Goal: Transaction & Acquisition: Purchase product/service

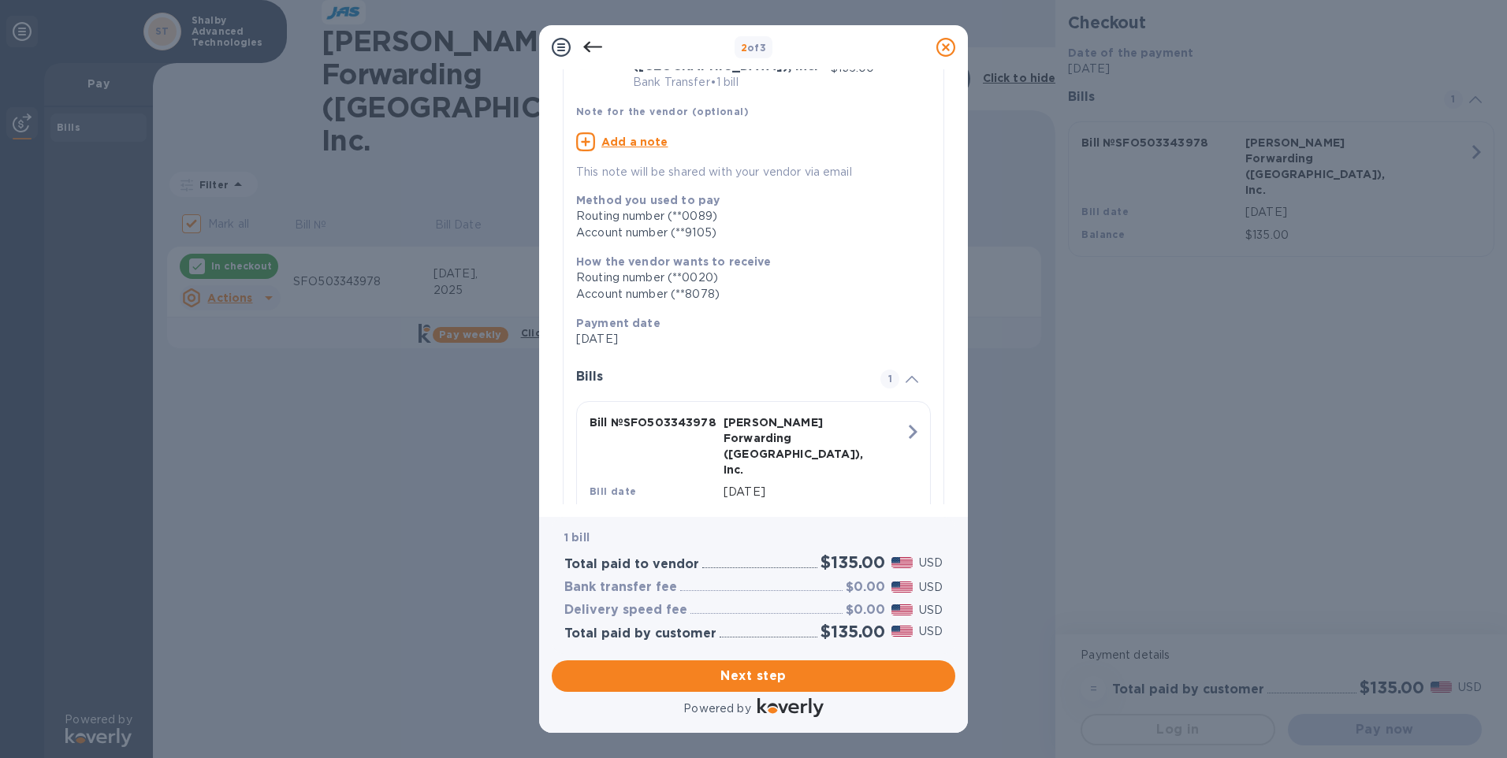
scroll to position [121, 0]
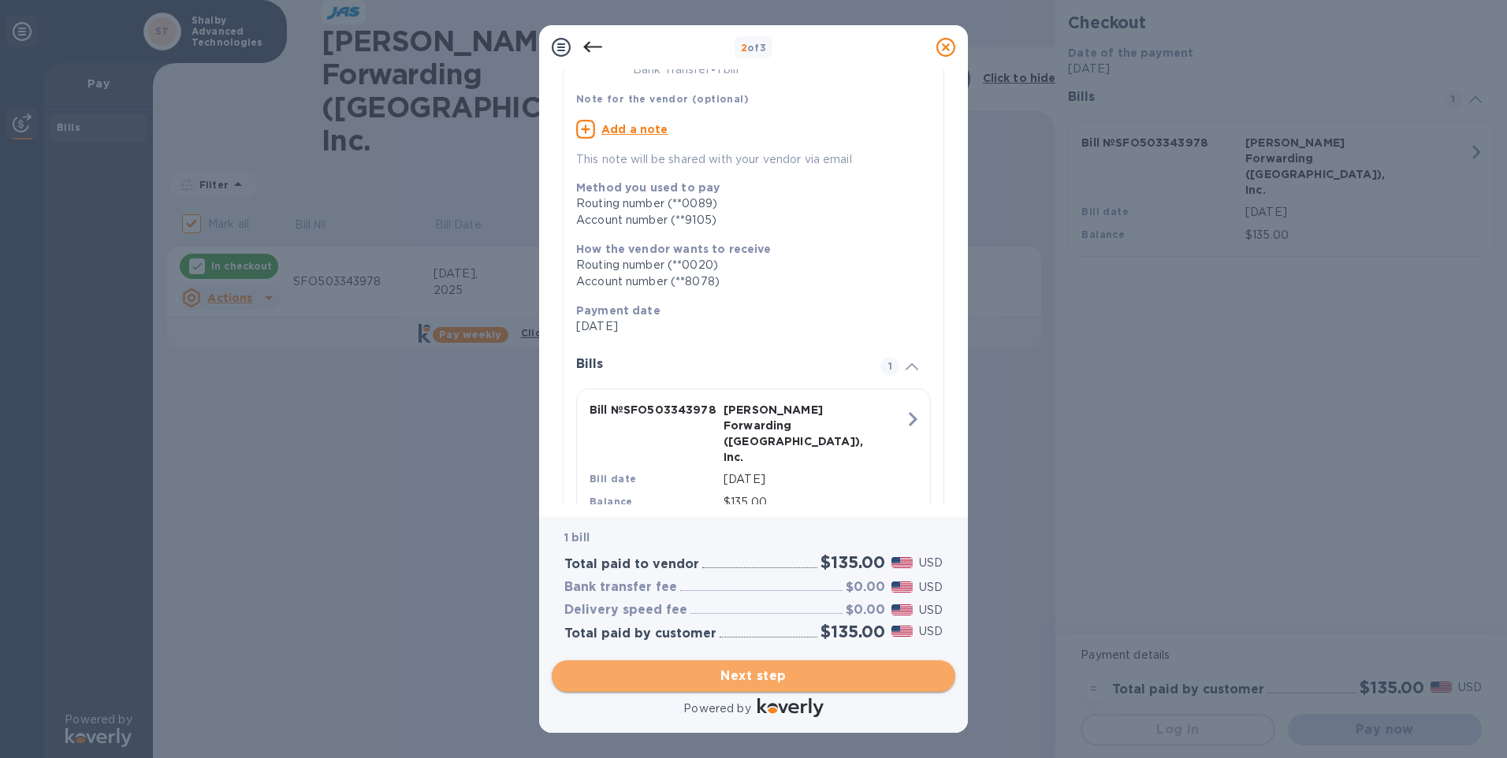
click at [788, 680] on span "Next step" at bounding box center [753, 676] width 378 height 19
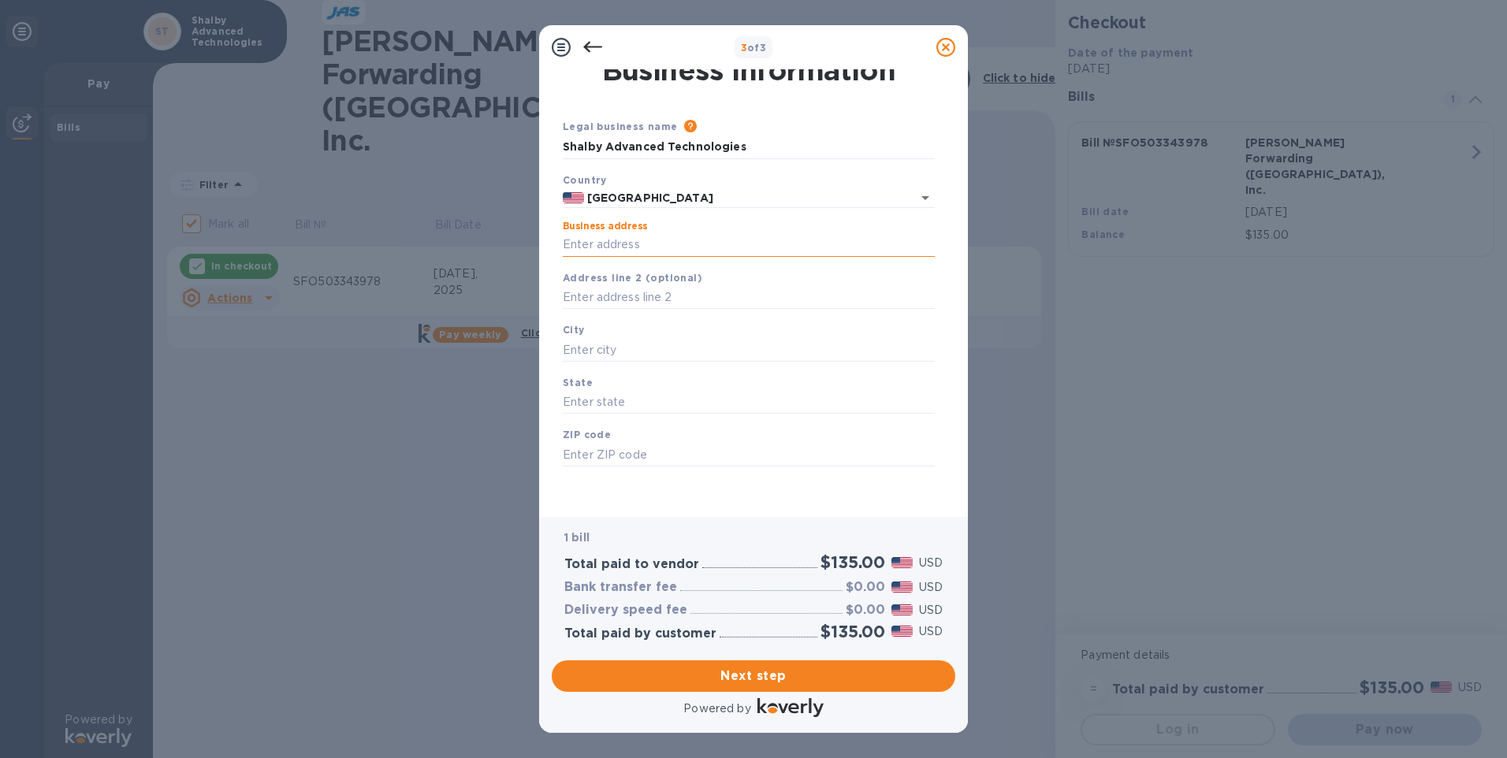
click at [654, 242] on input "Business address" at bounding box center [749, 245] width 372 height 24
type input "[STREET_ADDRESS][PERSON_NAME]"
type input "[GEOGRAPHIC_DATA]"
type input "CA"
type input "95762"
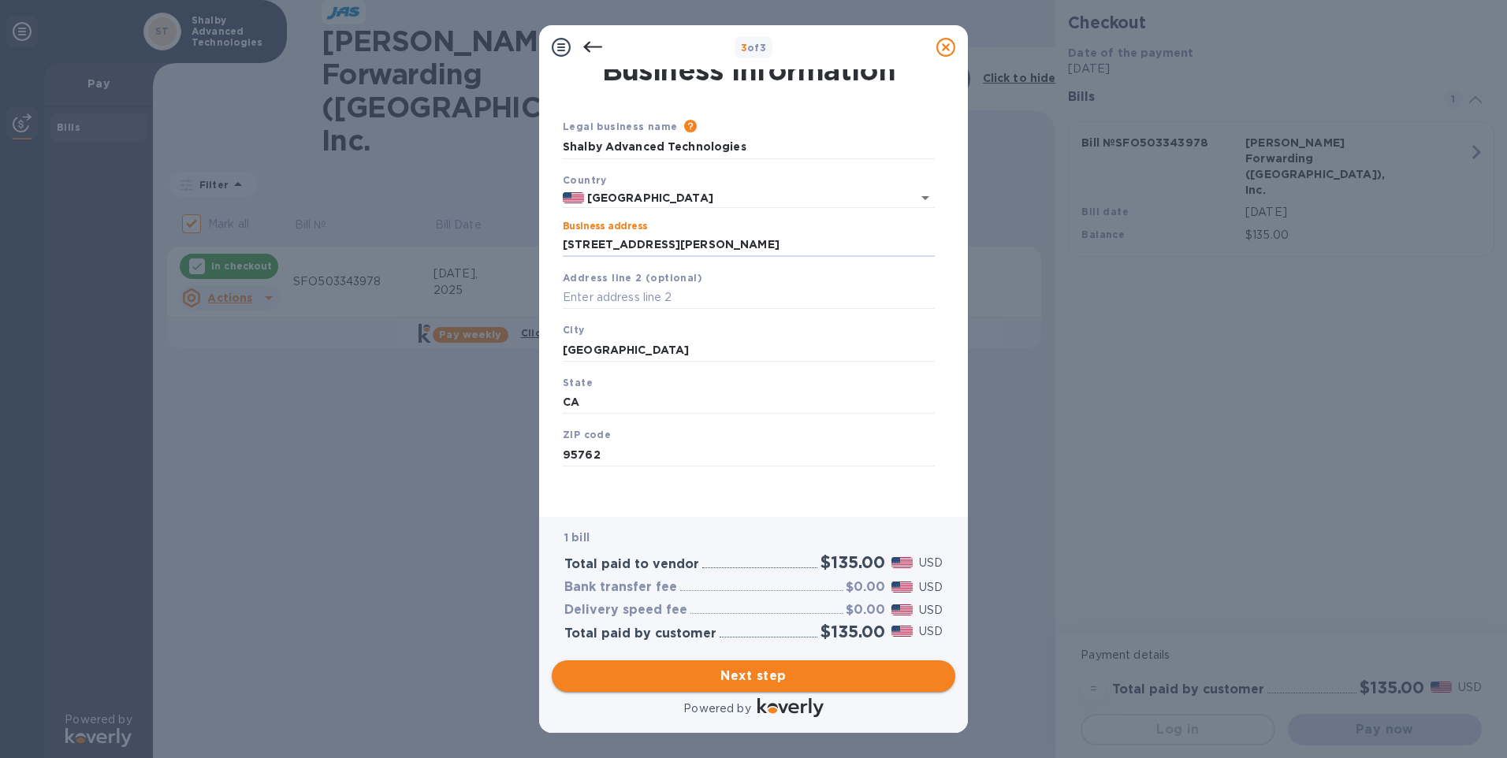
click at [689, 670] on span "Next step" at bounding box center [753, 676] width 378 height 19
drag, startPoint x: 673, startPoint y: 345, endPoint x: 551, endPoint y: 367, distance: 124.3
click at [551, 367] on div "Business Information Legal business name Please provide the legal name that app…" at bounding box center [753, 293] width 429 height 448
type input "[GEOGRAPHIC_DATA]"
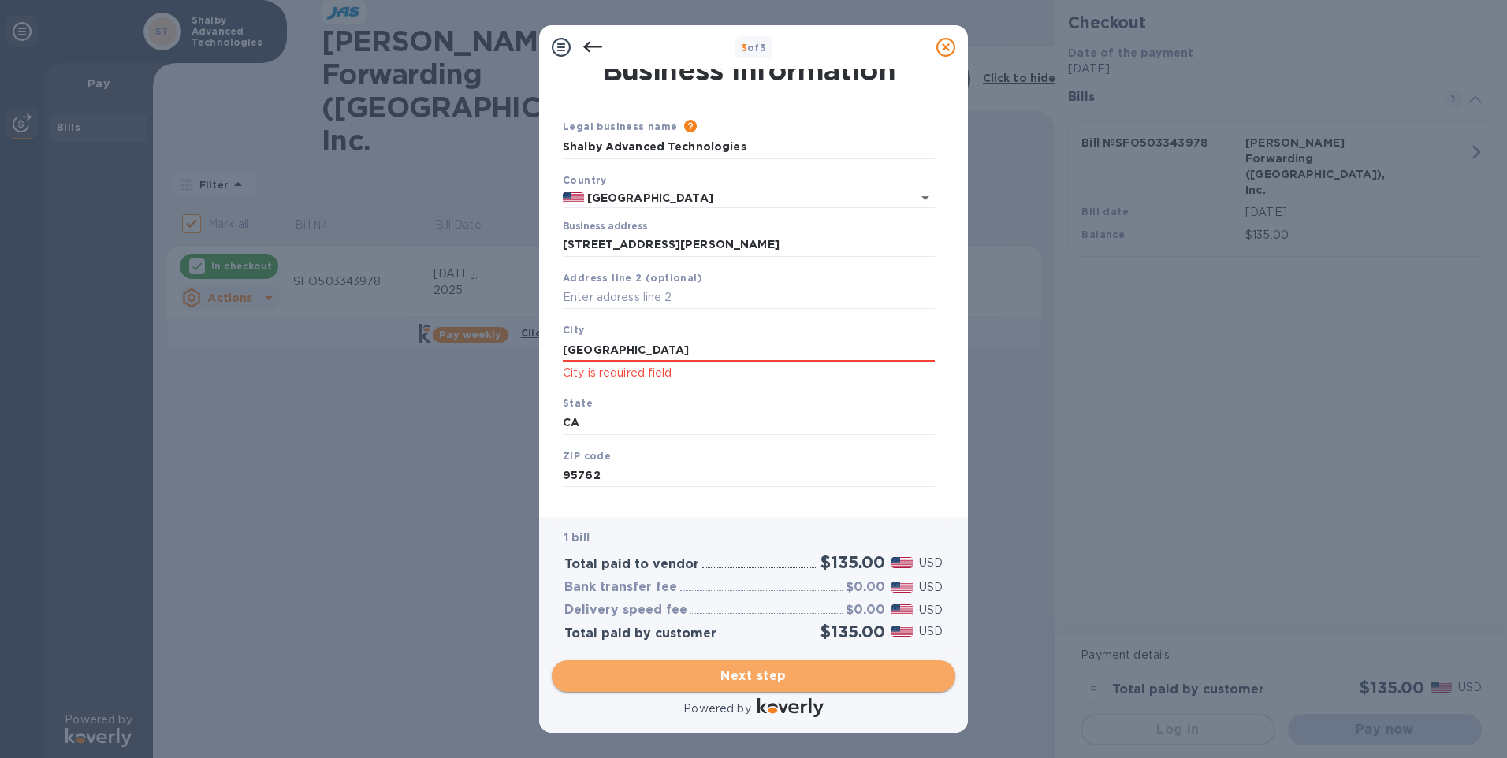
click at [780, 673] on span "Next step" at bounding box center [753, 676] width 378 height 19
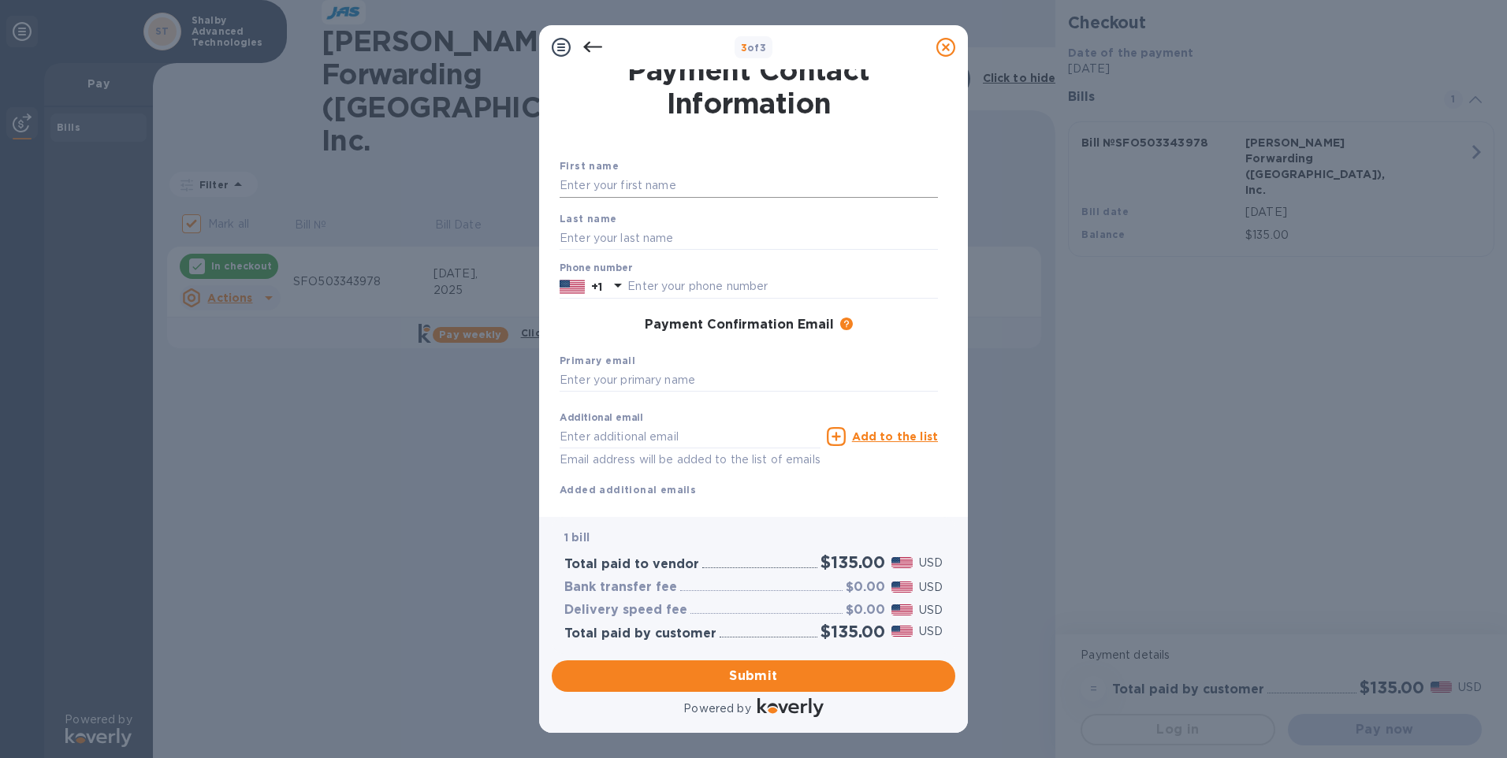
click at [676, 176] on input "text" at bounding box center [749, 186] width 378 height 24
type input "Marielle"
type input "[PERSON_NAME]"
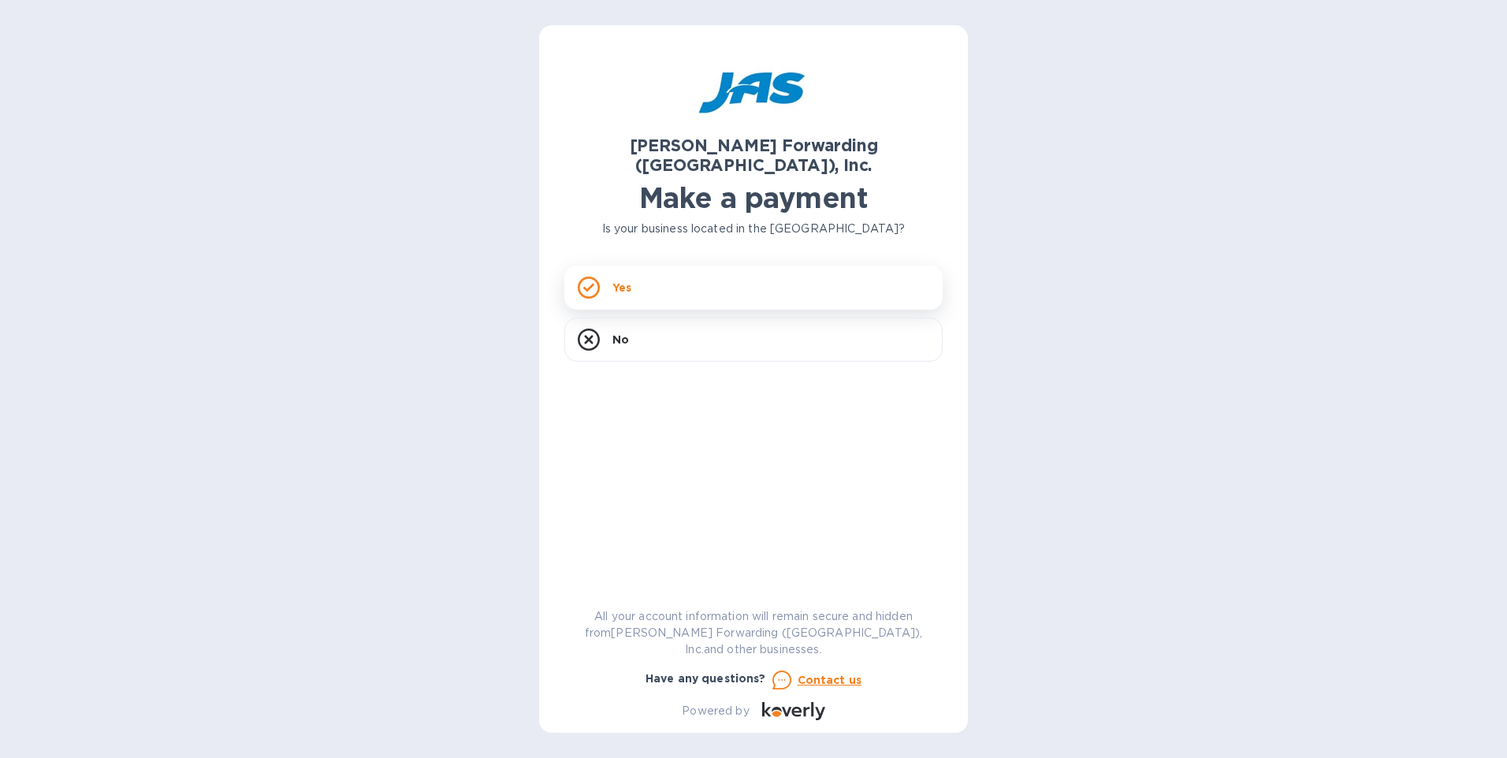
click at [702, 276] on div "Yes" at bounding box center [753, 288] width 378 height 44
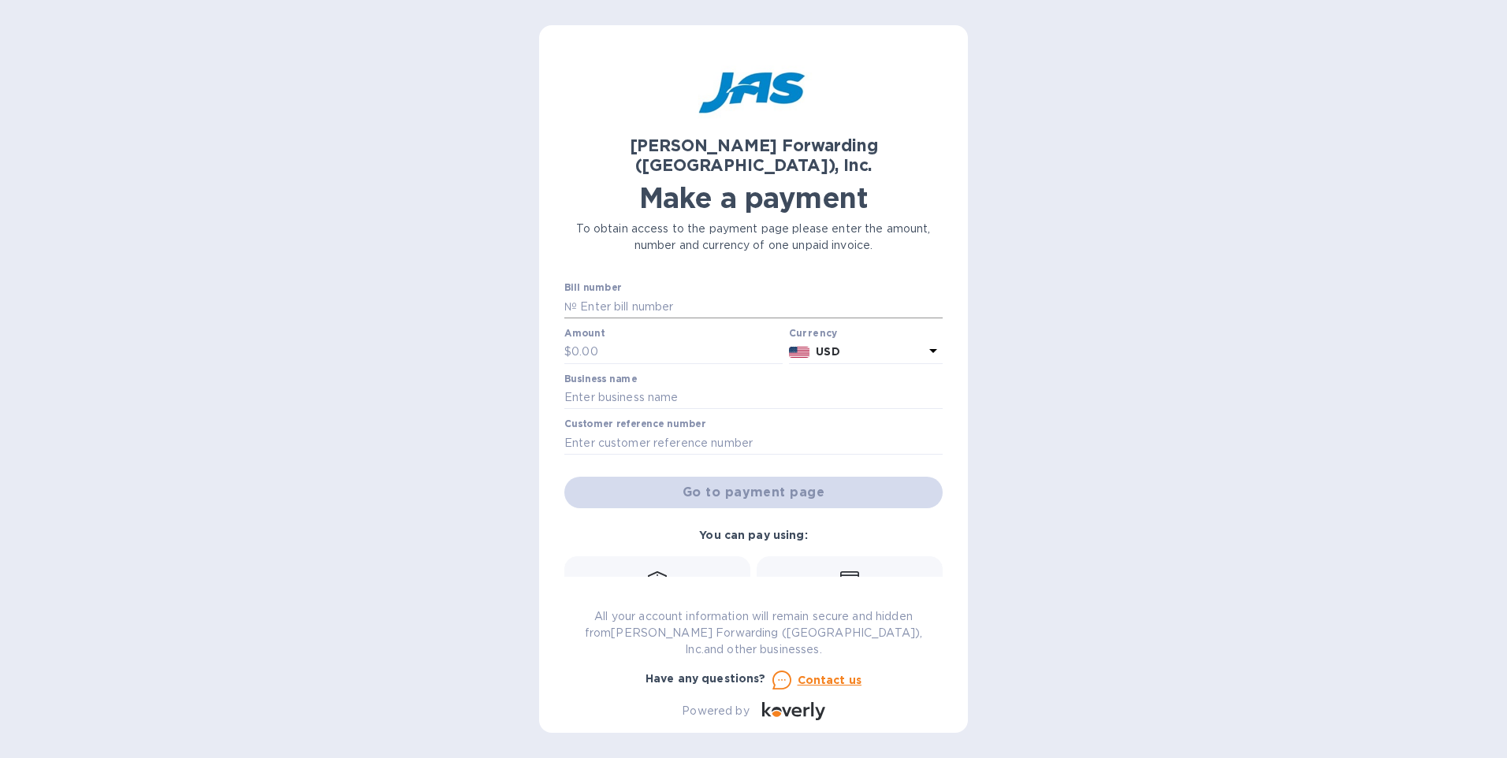
click at [712, 295] on input "text" at bounding box center [760, 307] width 366 height 24
type input "SFO503343978"
type input "135.00"
type input "Shalby Advanced Technologies"
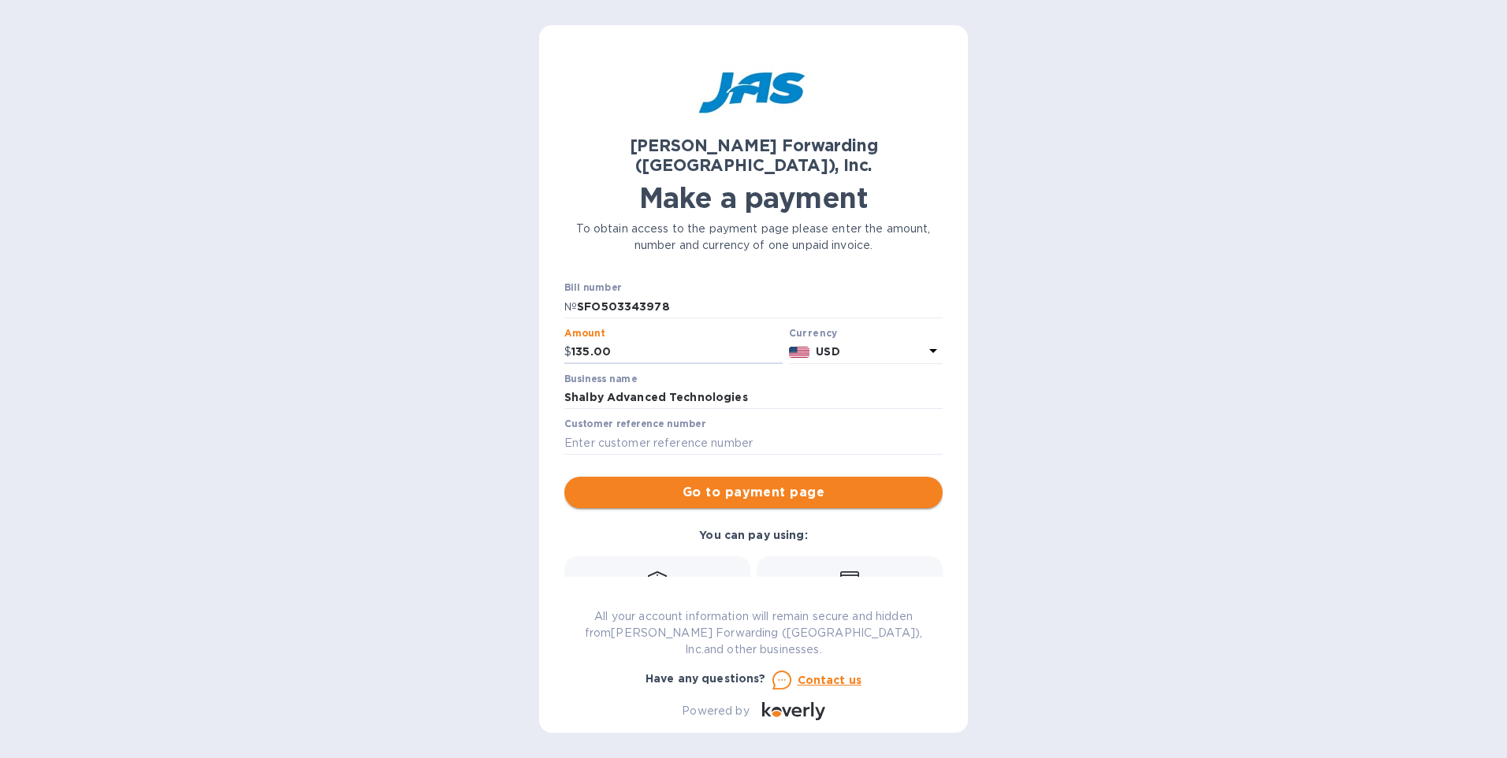
click at [618, 483] on span "Go to payment page" at bounding box center [753, 492] width 353 height 19
